Goal: Check status: Check status

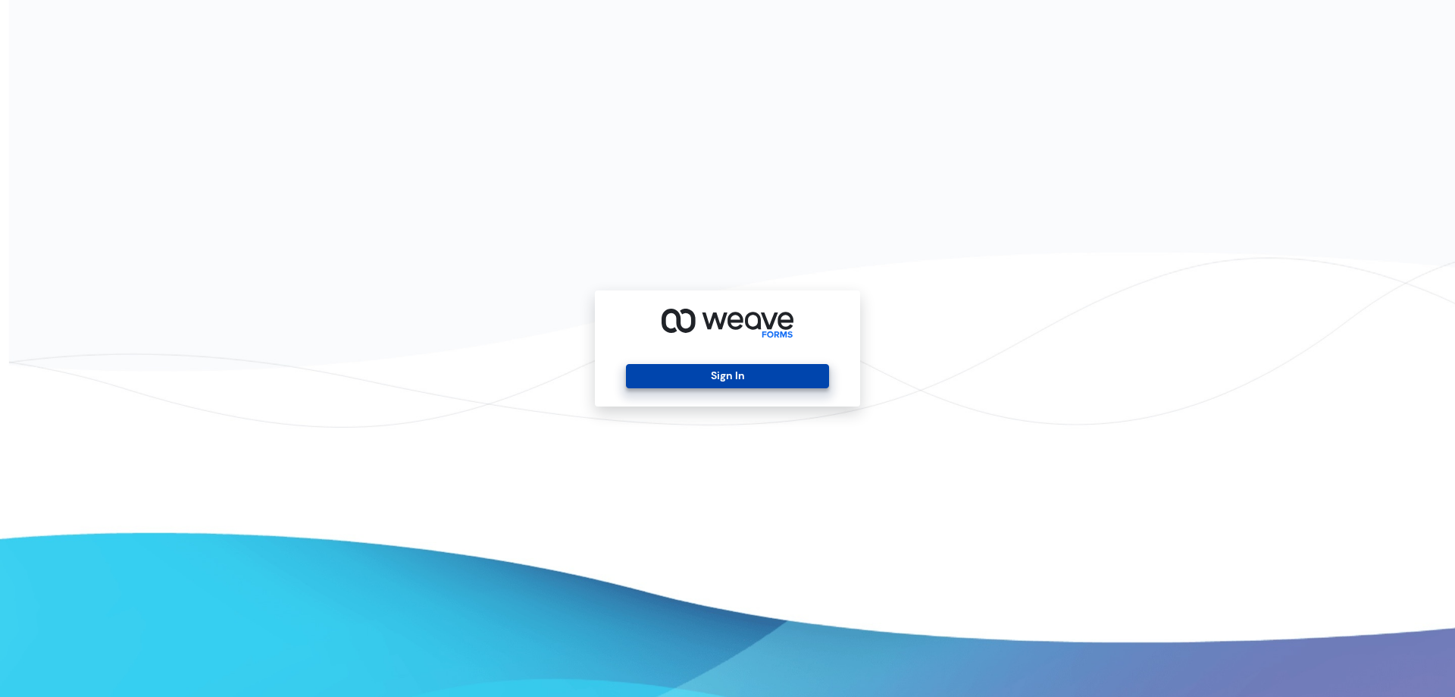
click at [761, 380] on button "Sign In" at bounding box center [727, 376] width 202 height 24
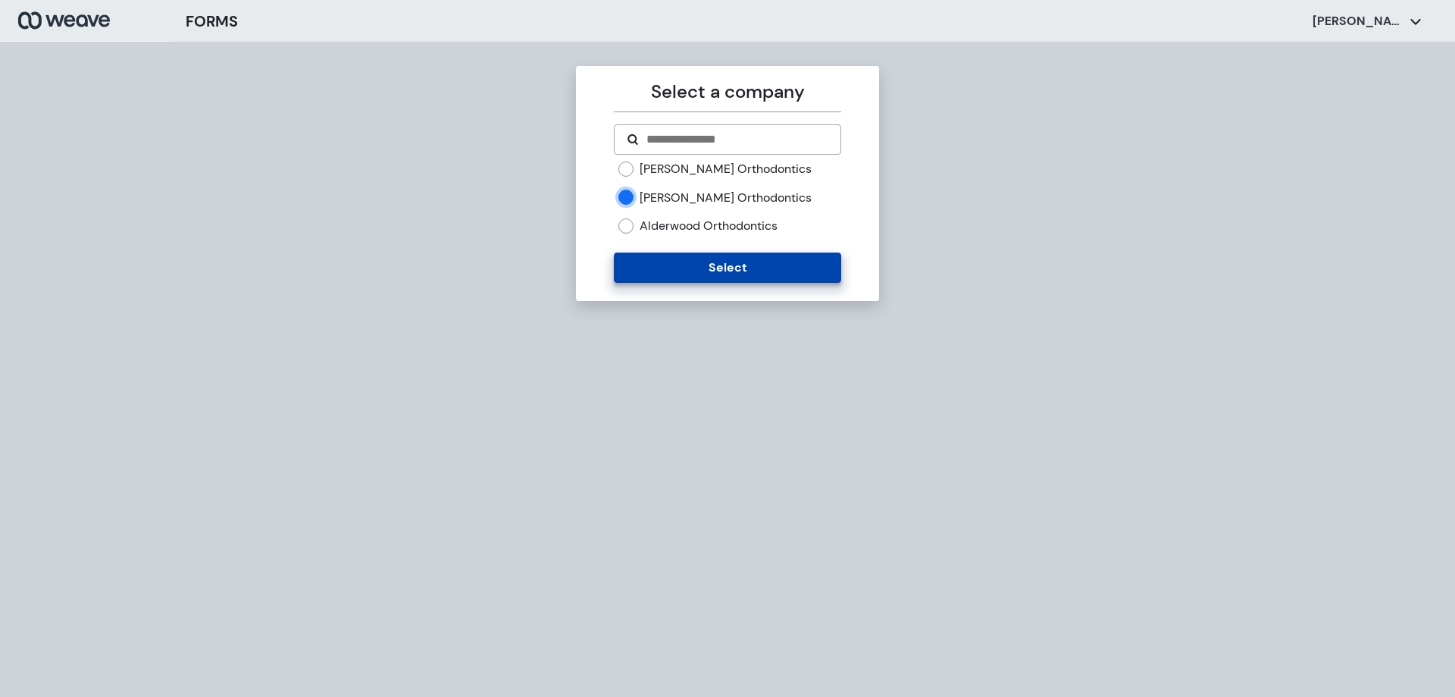
click at [703, 261] on button "Select" at bounding box center [727, 267] width 227 height 30
